Goal: Find specific page/section

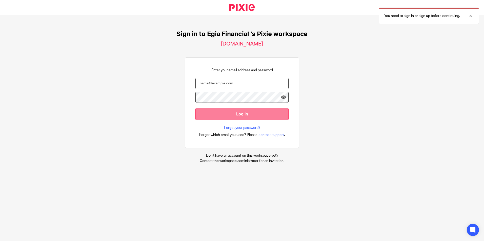
type input "gabriela@egiafinancial.com"
click at [230, 114] on input "Log in" at bounding box center [241, 114] width 93 height 12
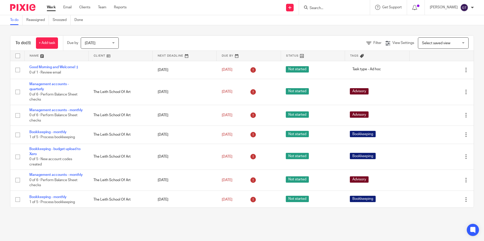
click at [320, 8] on input "Search" at bounding box center [332, 8] width 46 height 5
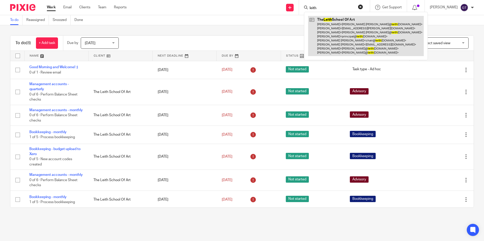
type input "leith"
click at [325, 26] on link at bounding box center [366, 36] width 116 height 40
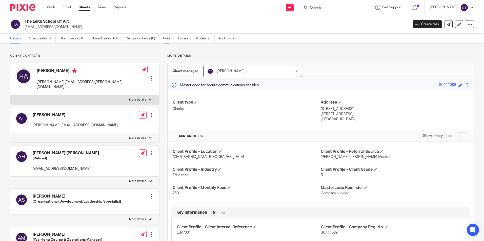
click at [167, 38] on link "Files" at bounding box center [168, 39] width 11 height 10
